Goal: Task Accomplishment & Management: Use online tool/utility

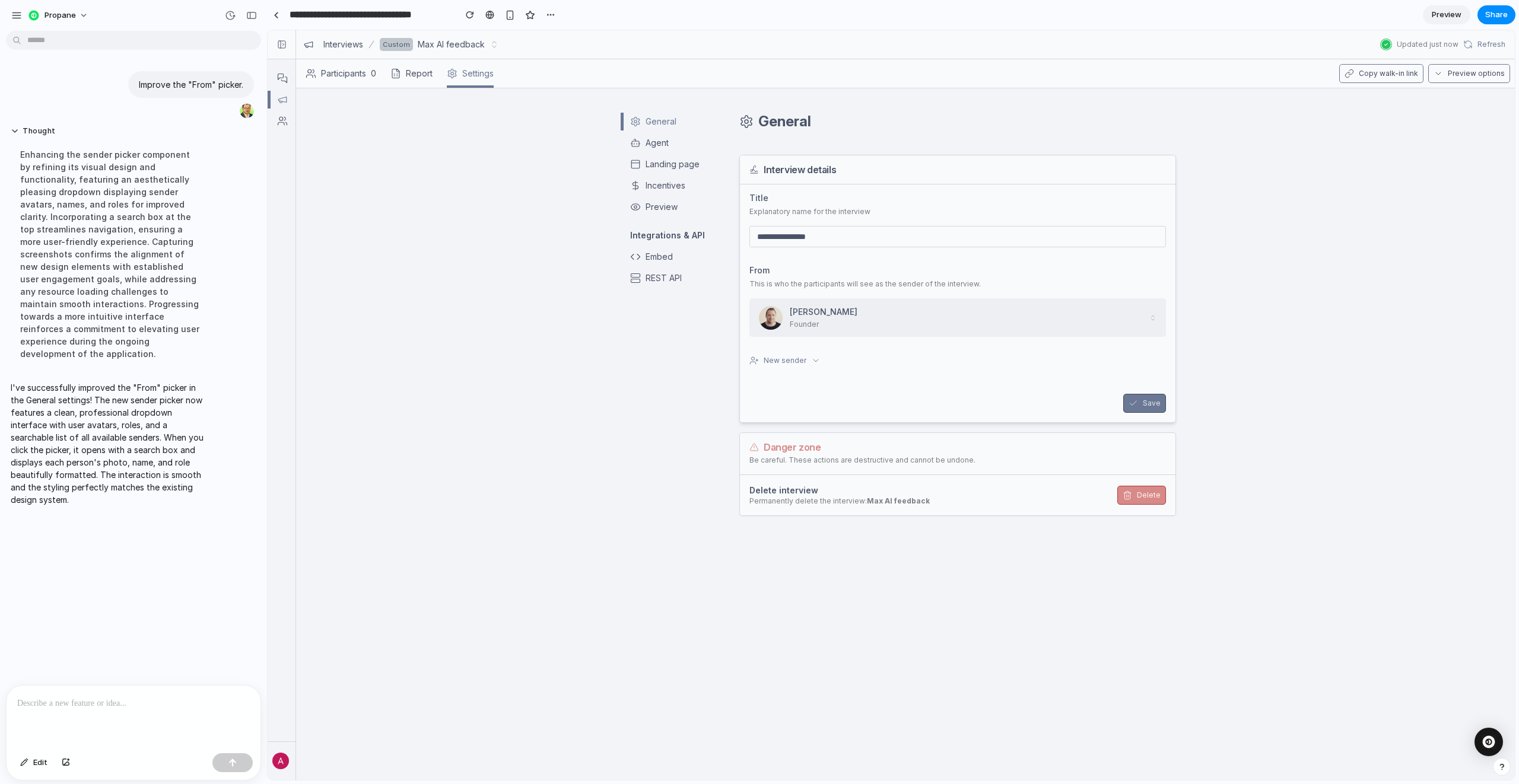
click at [854, 320] on span "Founder" at bounding box center [967, 324] width 355 height 11
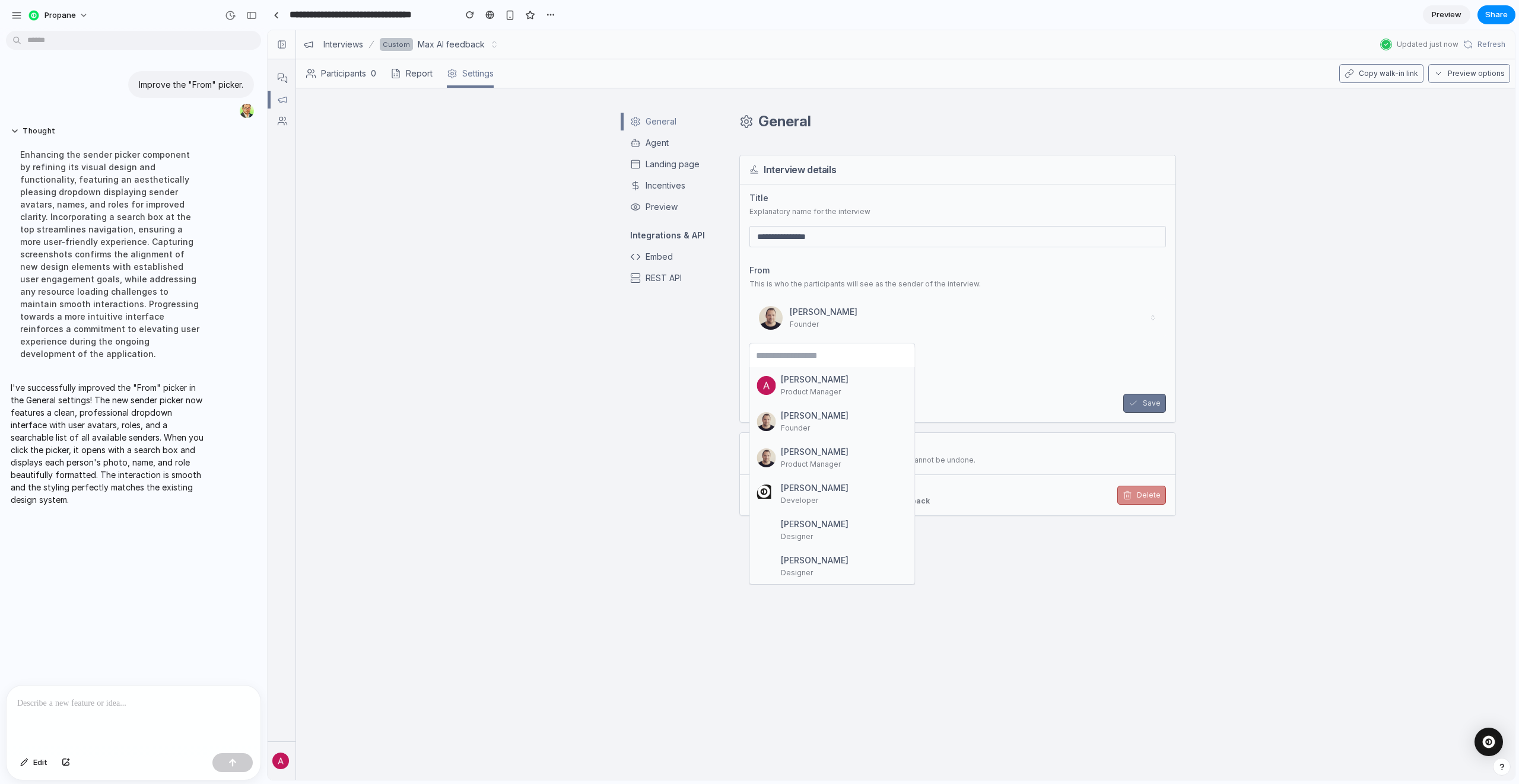
click at [837, 419] on span "[PERSON_NAME]" at bounding box center [815, 415] width 68 height 12
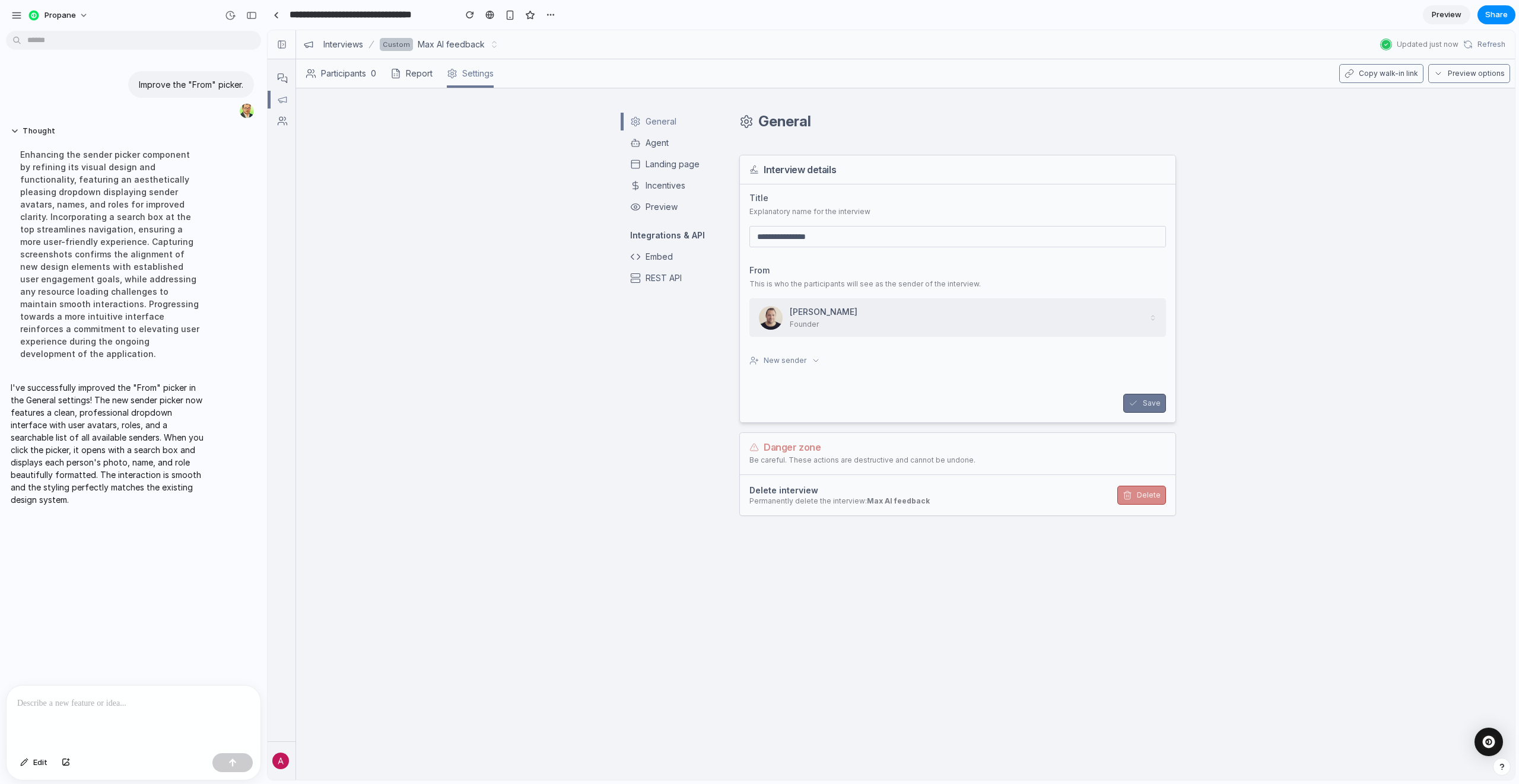
click at [820, 326] on span "Founder" at bounding box center [967, 324] width 355 height 11
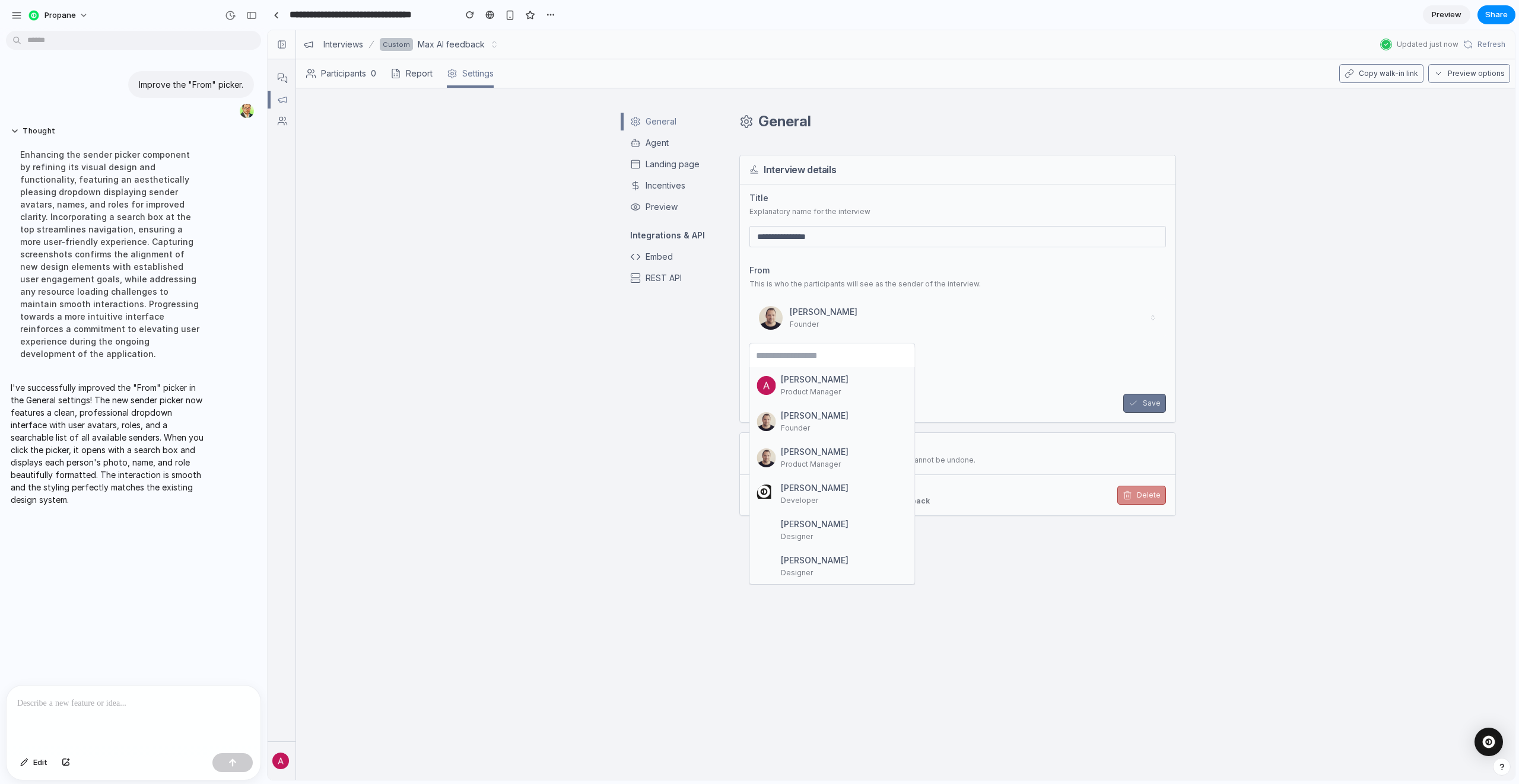
click at [826, 484] on div "[PERSON_NAME] Developer" at bounding box center [817, 494] width 119 height 24
click at [752, 364] on icon "button" at bounding box center [754, 360] width 10 height 10
click at [811, 365] on icon "button" at bounding box center [815, 360] width 10 height 10
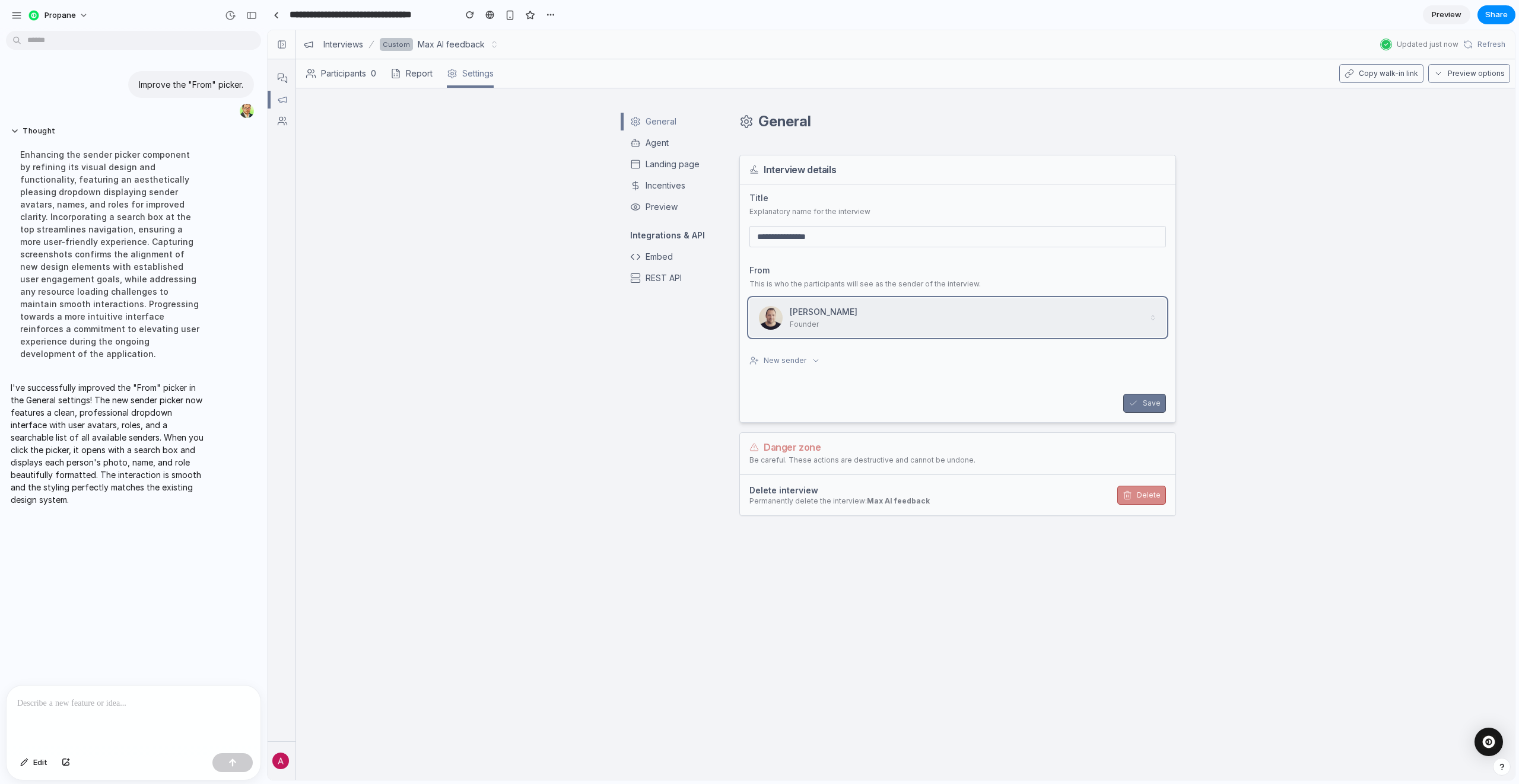
click at [819, 319] on span "Founder" at bounding box center [967, 324] width 355 height 11
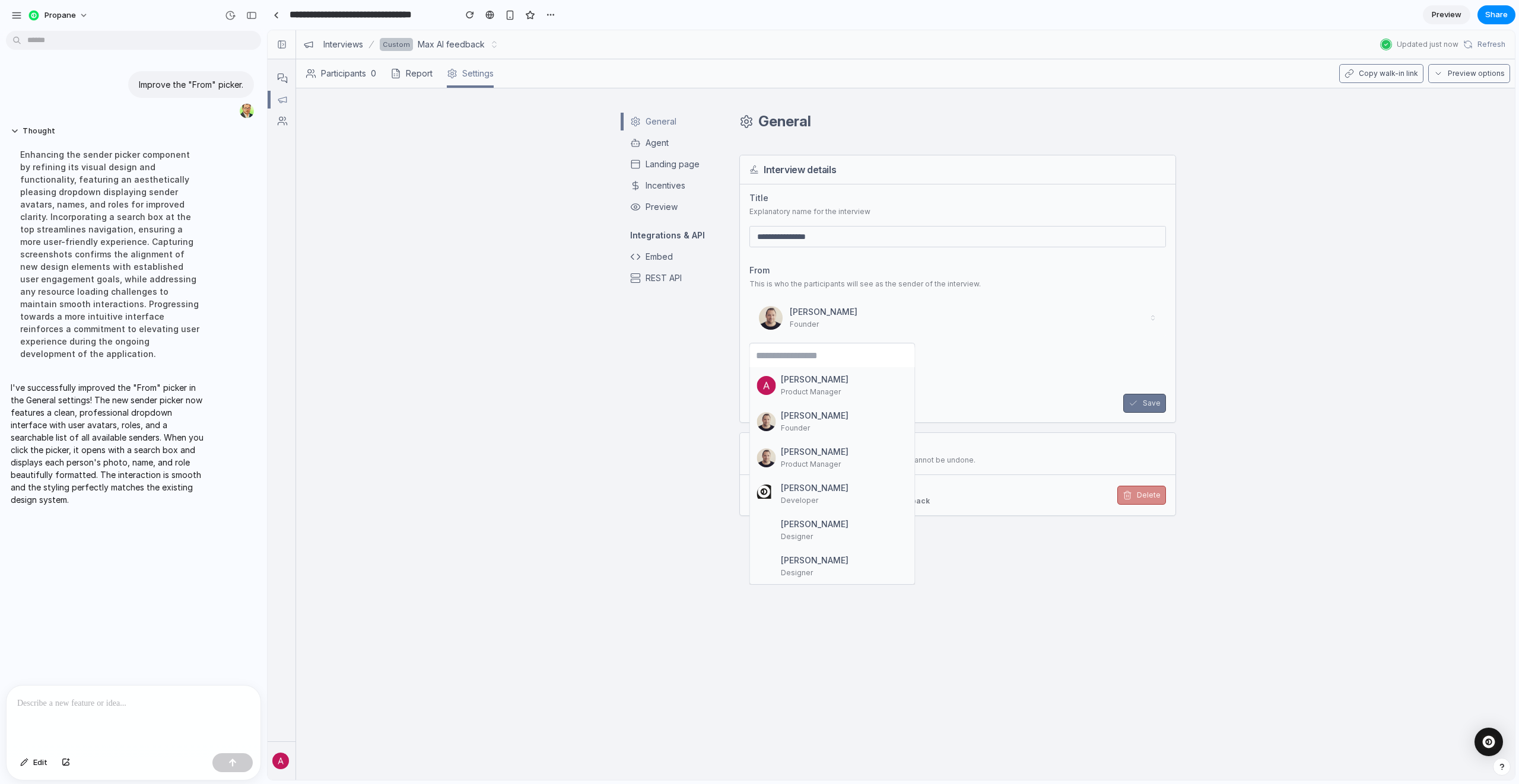
click at [812, 402] on ul "[PERSON_NAME] Product Manager [PERSON_NAME] Founder [PERSON_NAME] Product Manag…" at bounding box center [832, 476] width 165 height 217
click at [784, 484] on span "[PERSON_NAME]" at bounding box center [815, 488] width 68 height 12
click at [628, 420] on div "General Agent Landing page Incentives Preview Integrations & API Embed REST API" at bounding box center [677, 453] width 114 height 691
click at [658, 151] on button "Agent" at bounding box center [677, 143] width 104 height 19
click at [657, 144] on div "Agent" at bounding box center [657, 142] width 23 height 12
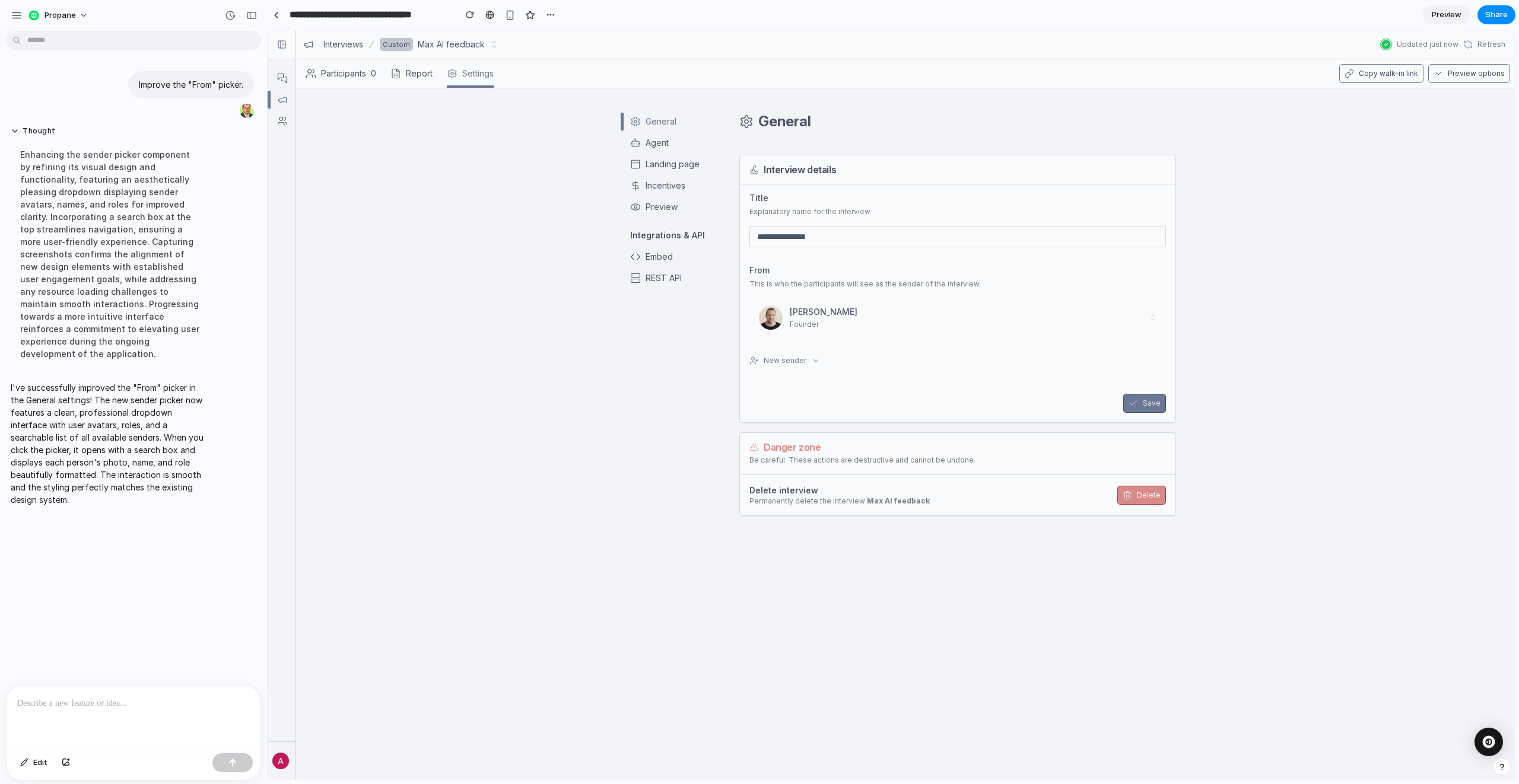
click at [109, 709] on div at bounding box center [133, 717] width 254 height 63
